Goal: Find specific page/section: Find specific page/section

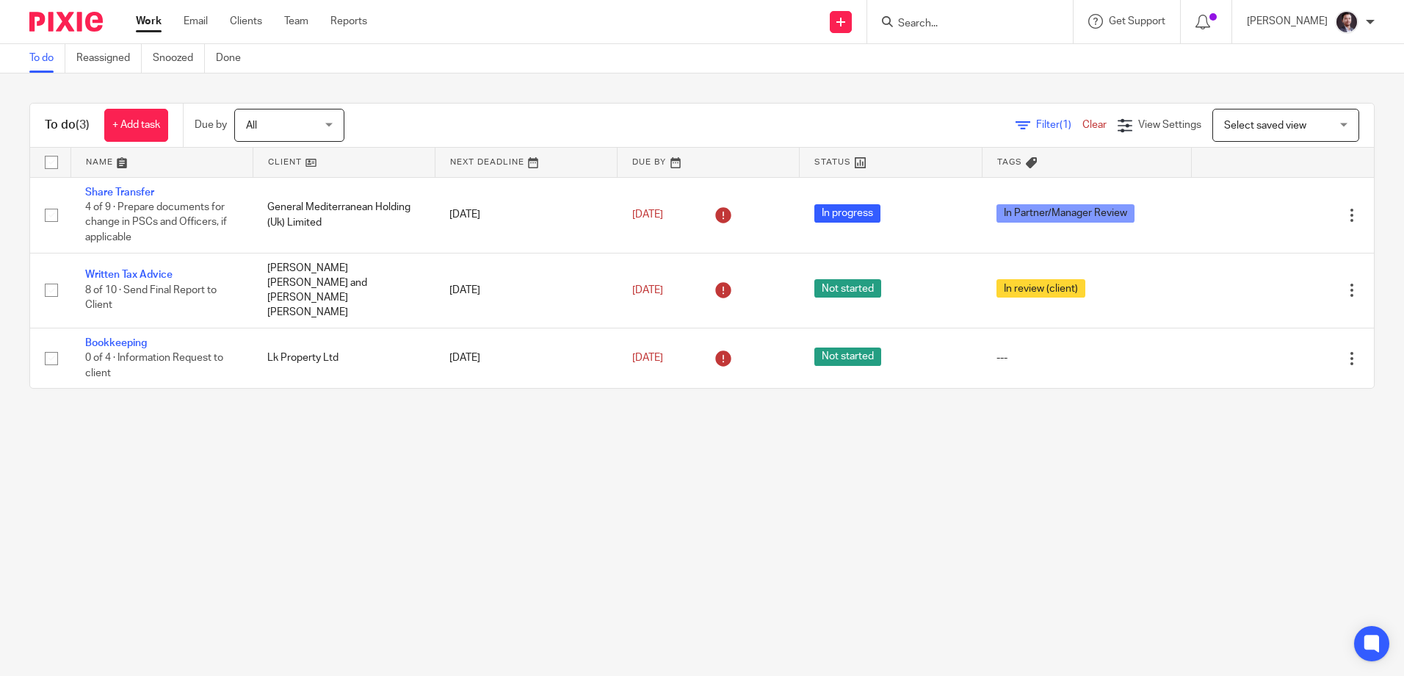
click at [696, 444] on main "To do Reassigned Snoozed Done To do (3) + Add task Due by All All [DATE] [DATE]…" at bounding box center [702, 338] width 1404 height 676
click at [917, 12] on form at bounding box center [975, 21] width 156 height 18
click at [913, 22] on input "Search" at bounding box center [963, 24] width 132 height 13
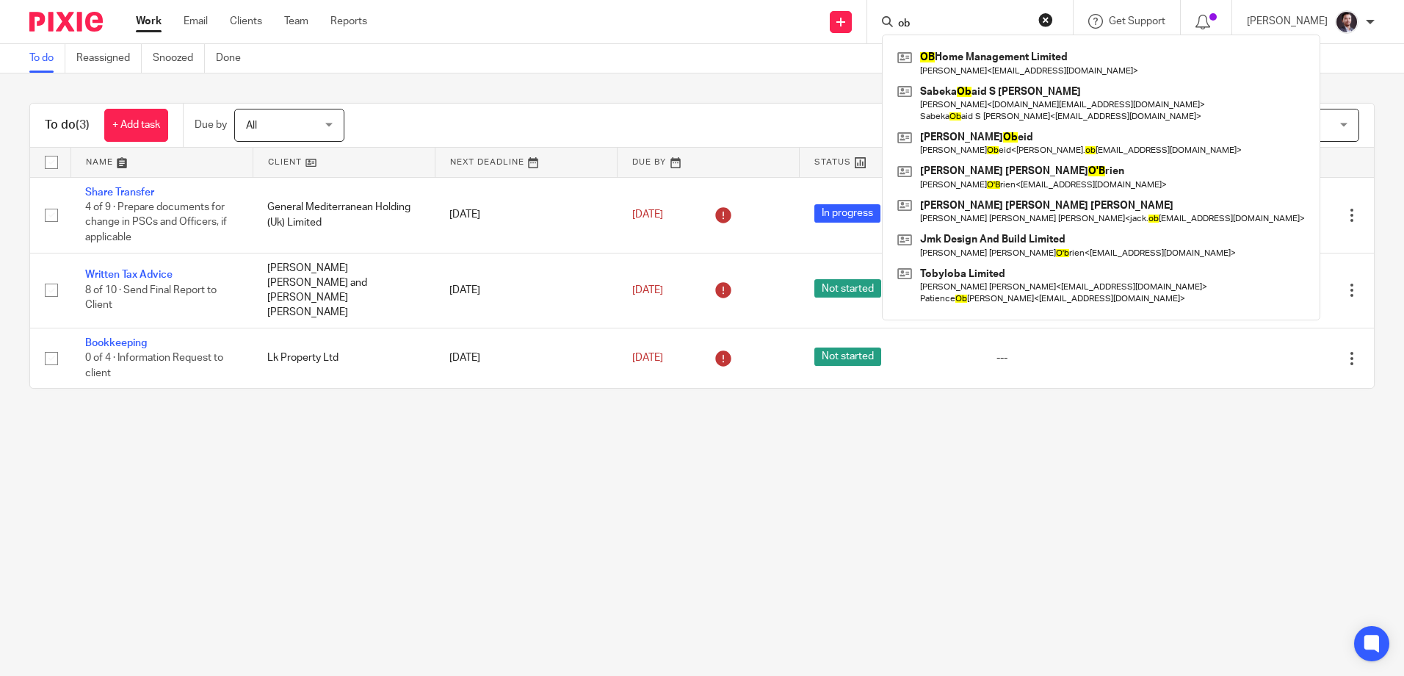
type input "o"
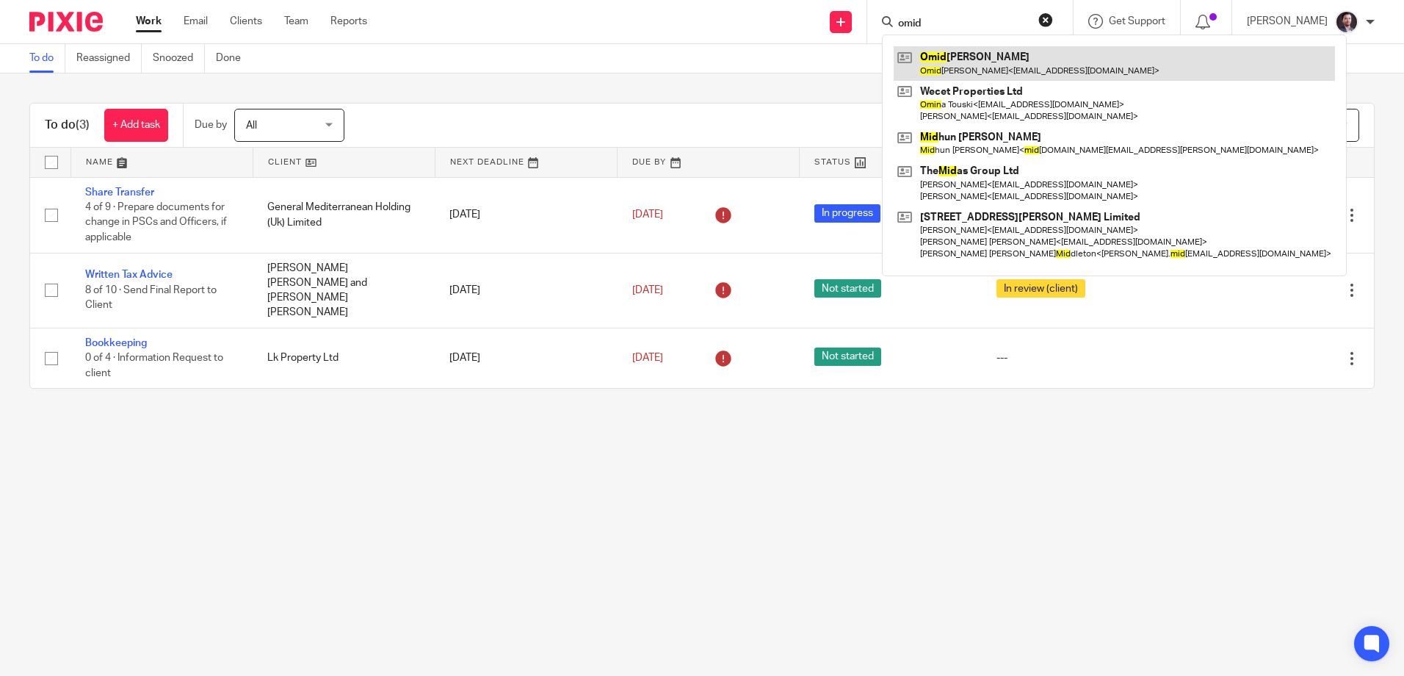
type input "omid"
click at [995, 59] on link at bounding box center [1114, 63] width 441 height 34
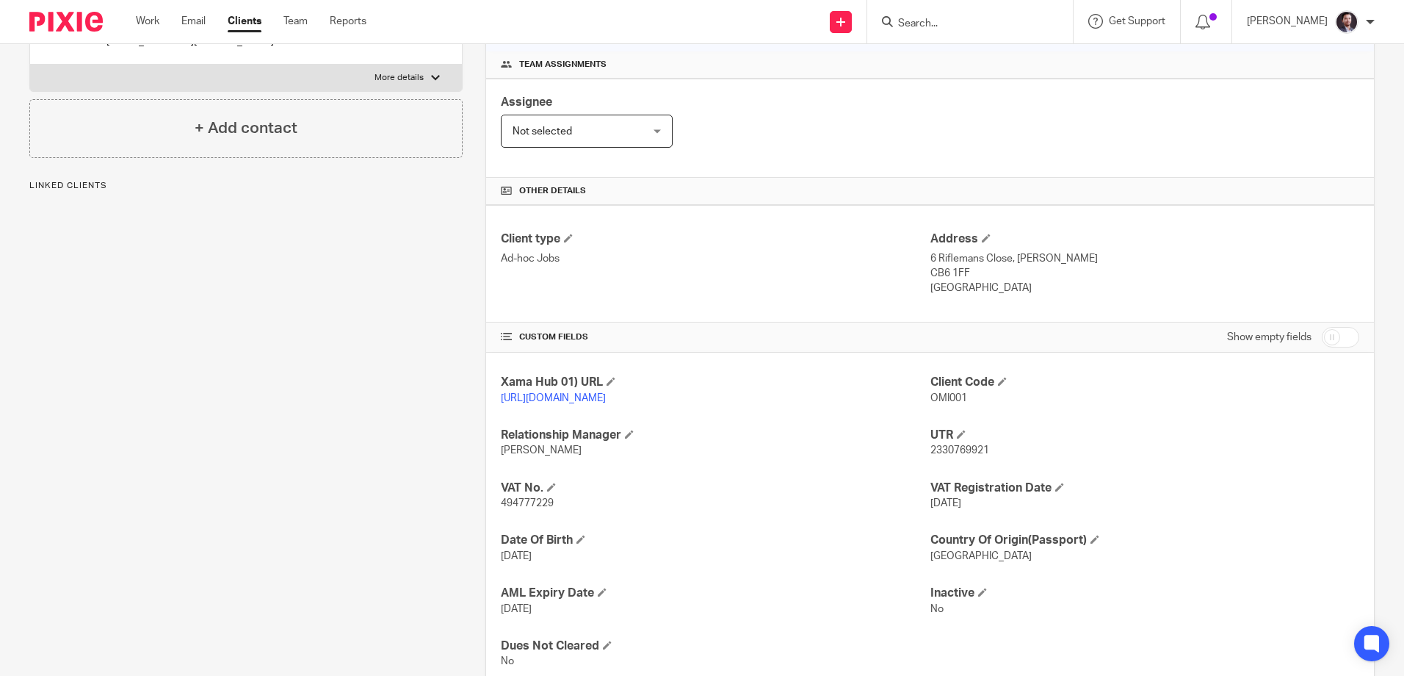
scroll to position [220, 0]
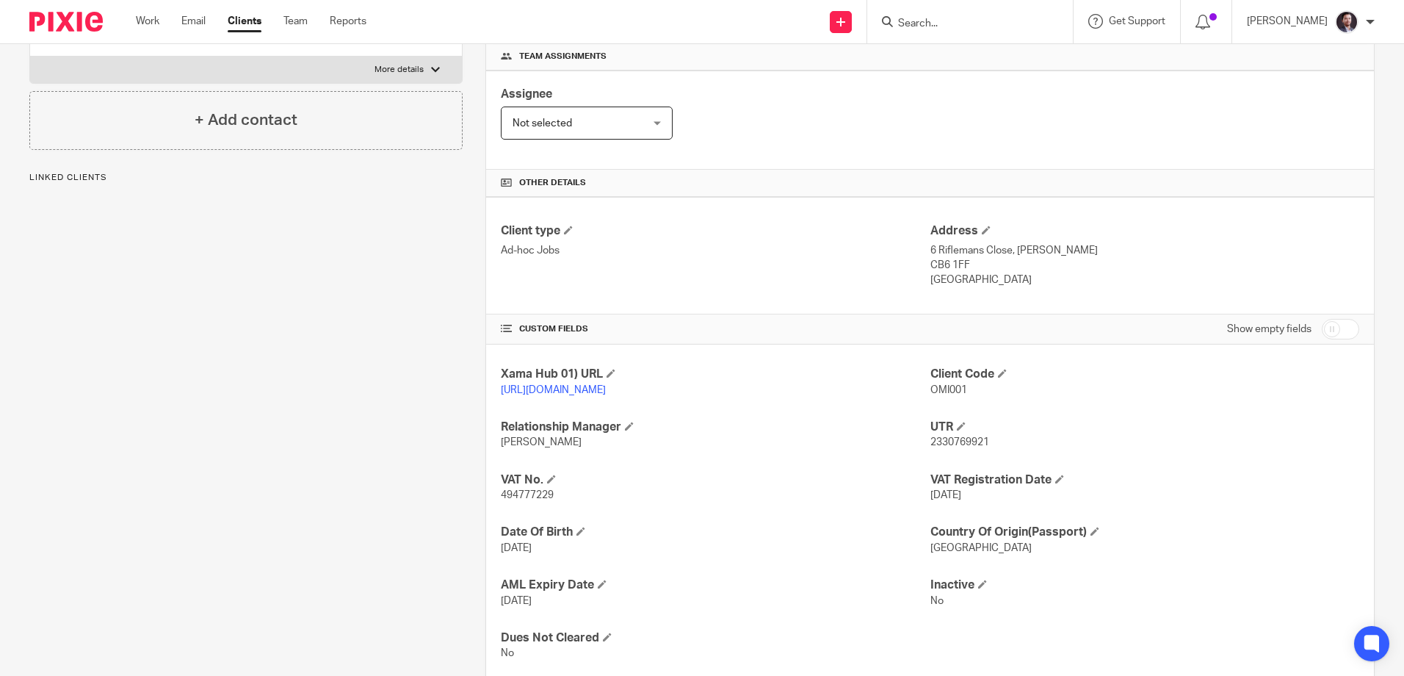
click at [515, 500] on span "494777229" at bounding box center [527, 495] width 53 height 10
copy span "494777229"
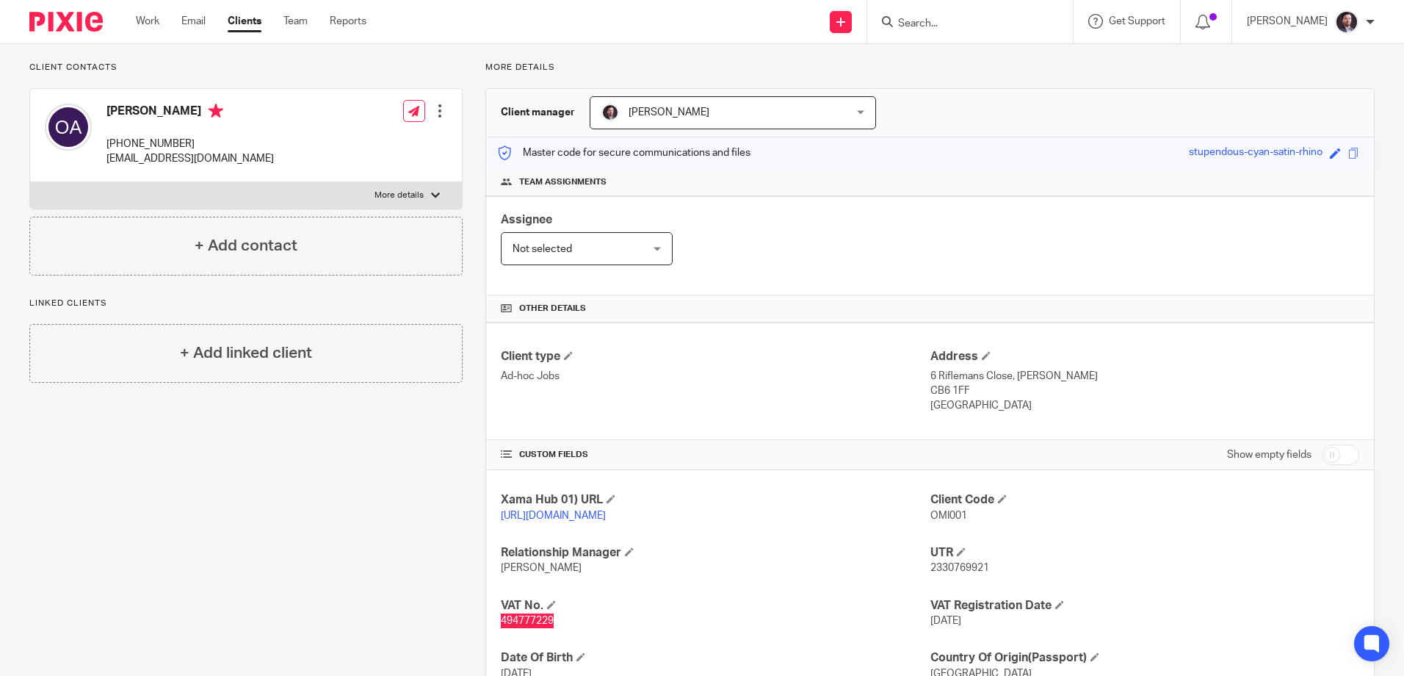
scroll to position [0, 0]
